Goal: Information Seeking & Learning: Learn about a topic

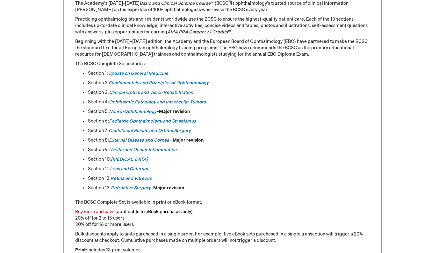
scroll to position [308, 0]
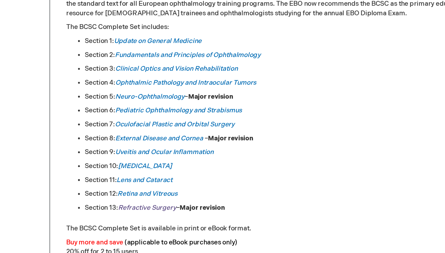
click at [138, 186] on em "Refractive Surgery" at bounding box center [131, 186] width 40 height 5
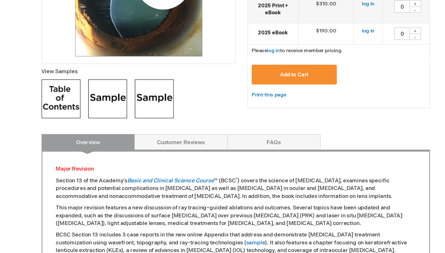
scroll to position [170, 0]
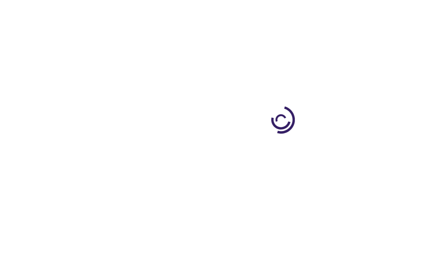
scroll to position [308, 0]
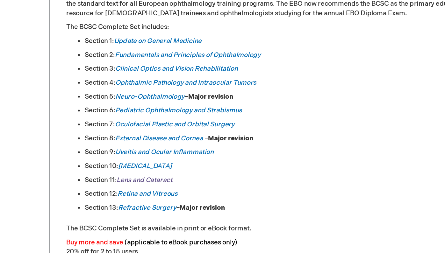
click at [125, 167] on em "Lens and Cataract" at bounding box center [129, 167] width 38 height 5
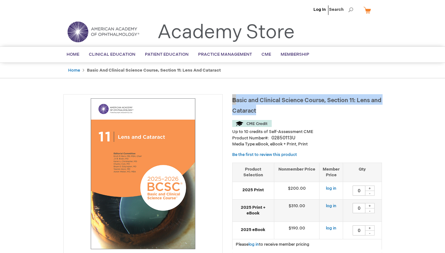
drag, startPoint x: 232, startPoint y: 100, endPoint x: 354, endPoint y: 114, distance: 122.7
click at [354, 114] on h1 "Basic and Clinical Science Course, Section 11: Lens and Cataract" at bounding box center [307, 104] width 150 height 21
copy span "Basic and Clinical Science Course, Section 11: Lens and Cataract"
